Goal: Task Accomplishment & Management: Use online tool/utility

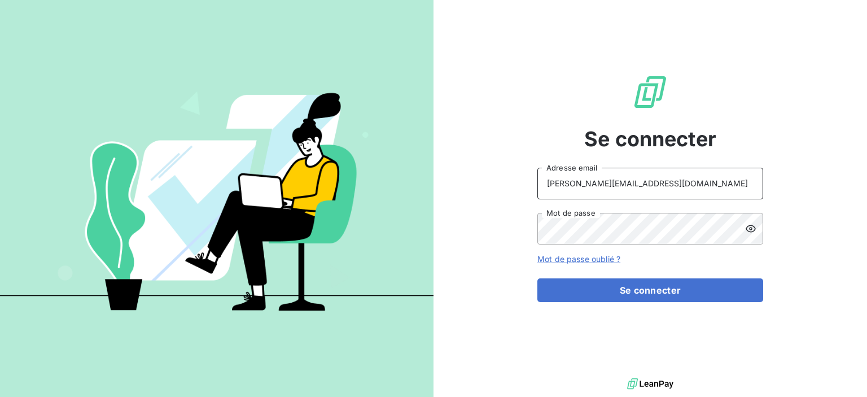
drag, startPoint x: 640, startPoint y: 178, endPoint x: 559, endPoint y: 183, distance: 80.9
click at [559, 183] on input "vrej.izikian@abvv.fr" at bounding box center [651, 184] width 226 height 32
type input "lina.abdrebbi@abvv.fr"
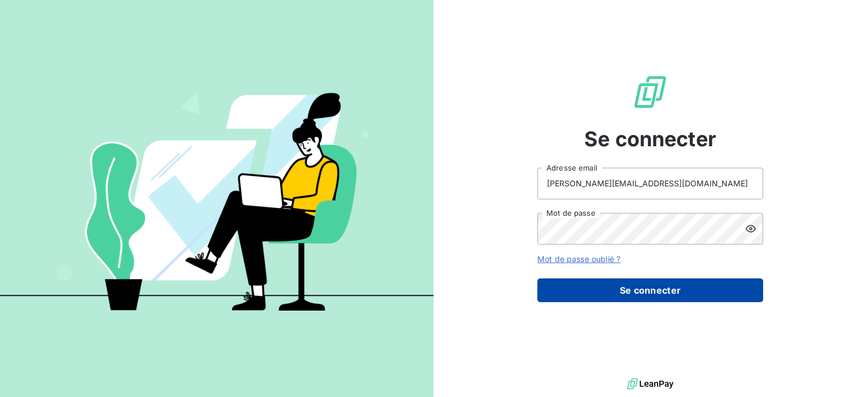
click at [587, 295] on button "Se connecter" at bounding box center [651, 290] width 226 height 24
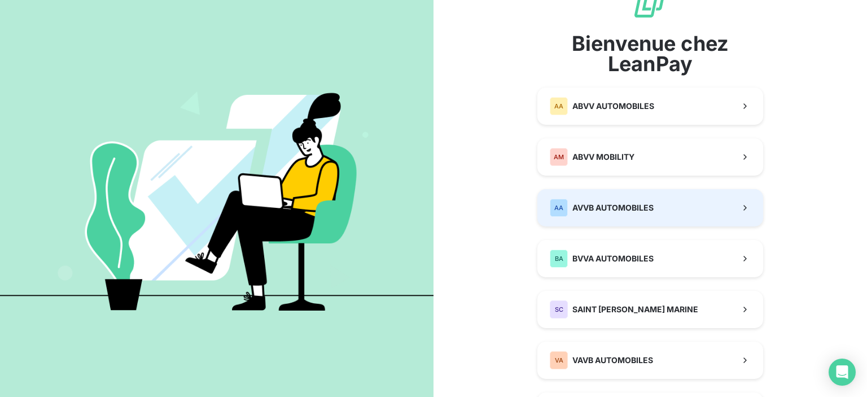
scroll to position [105, 0]
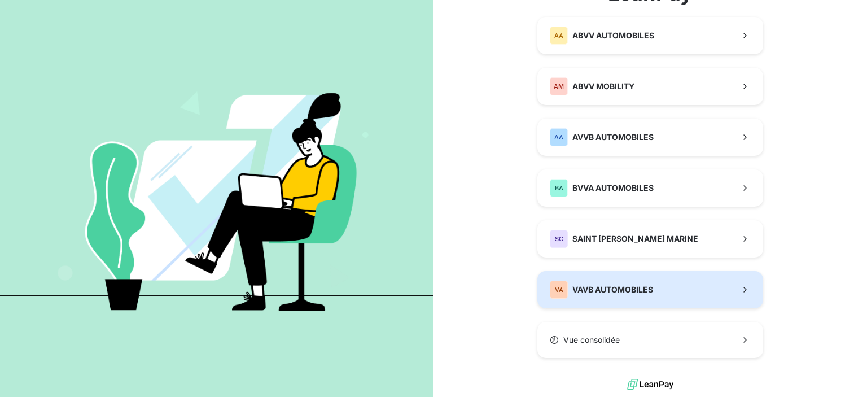
click at [605, 289] on span "VAVB AUTOMOBILES" at bounding box center [613, 289] width 81 height 11
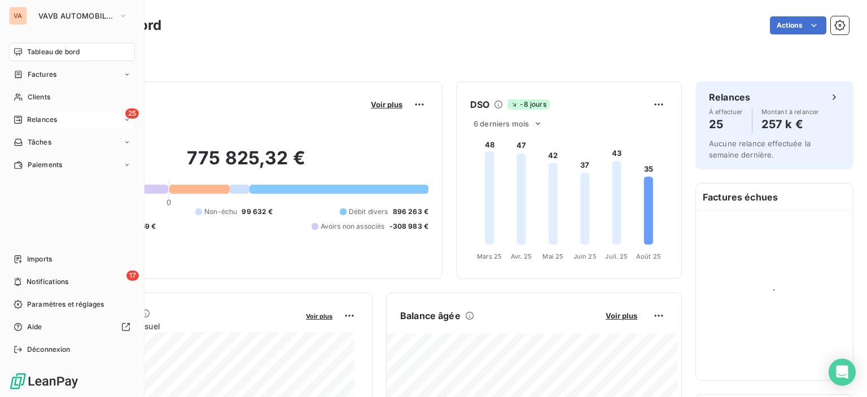
click at [26, 118] on div "Relances" at bounding box center [35, 120] width 43 height 10
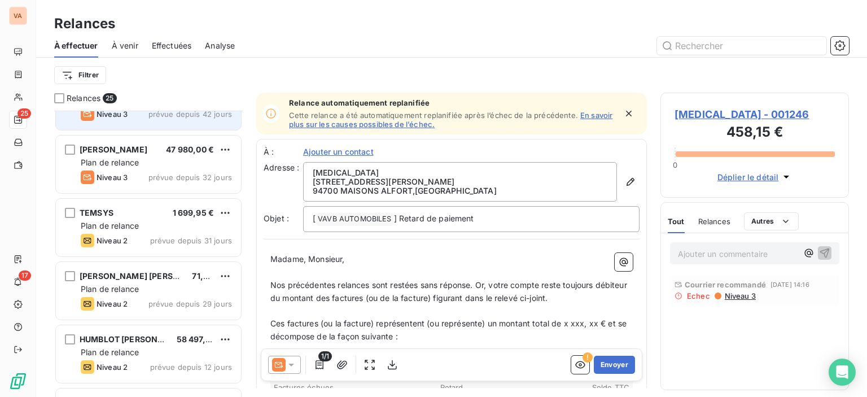
scroll to position [1295, 0]
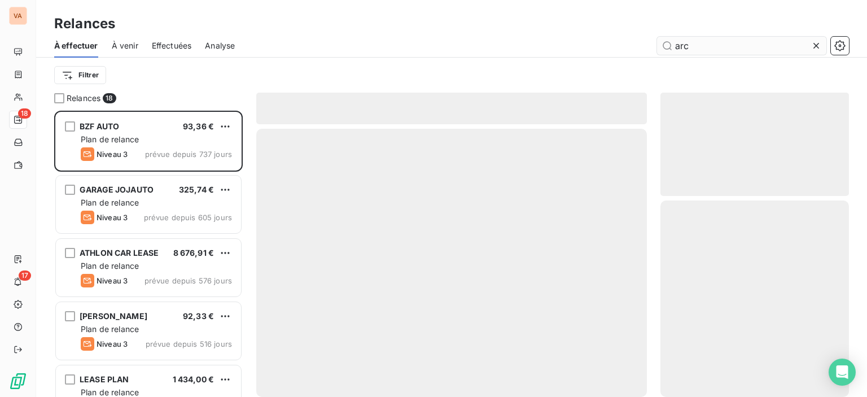
scroll to position [278, 180]
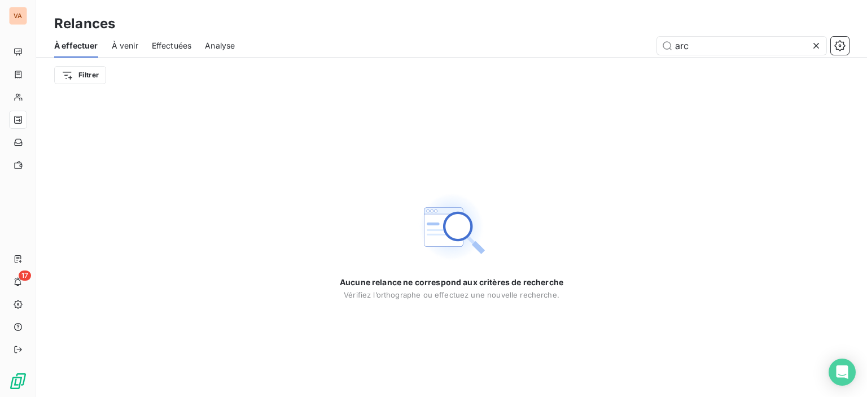
type input "arc"
